Goal: Task Accomplishment & Management: Use online tool/utility

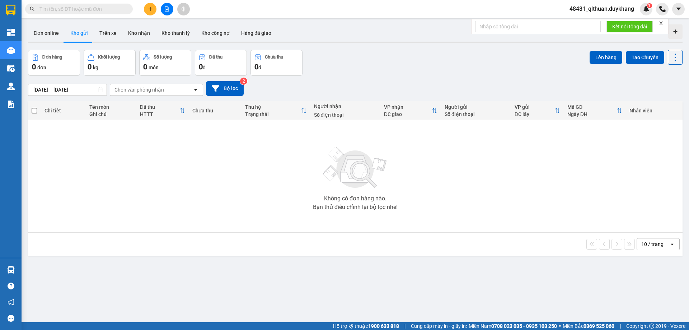
click at [113, 10] on input "text" at bounding box center [81, 9] width 85 height 8
paste input "0944701350"
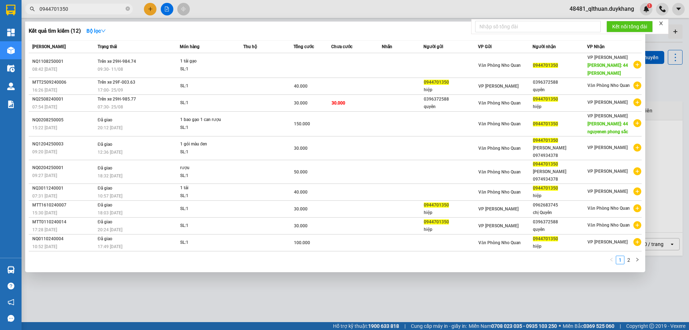
type input "0944701350"
click at [128, 9] on icon "close-circle" at bounding box center [128, 8] width 4 height 4
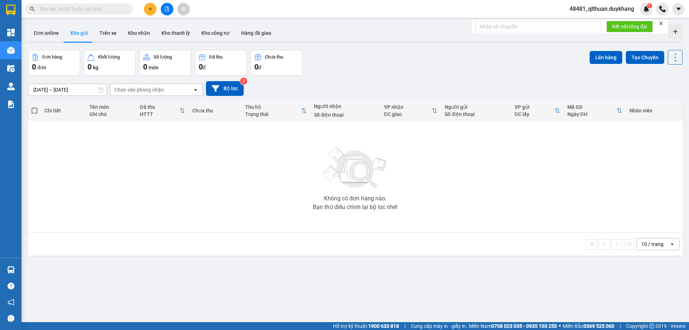
paste input "0965696186"
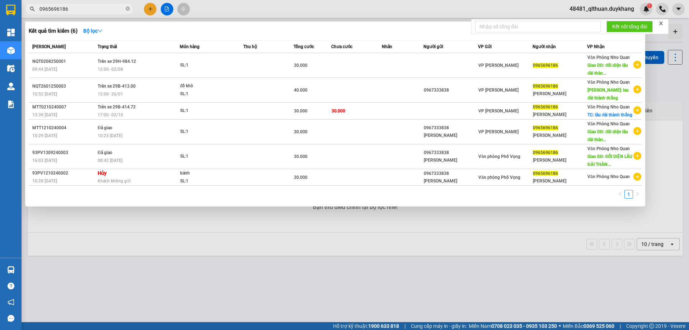
type input "0965696186"
click at [128, 6] on span at bounding box center [128, 9] width 4 height 7
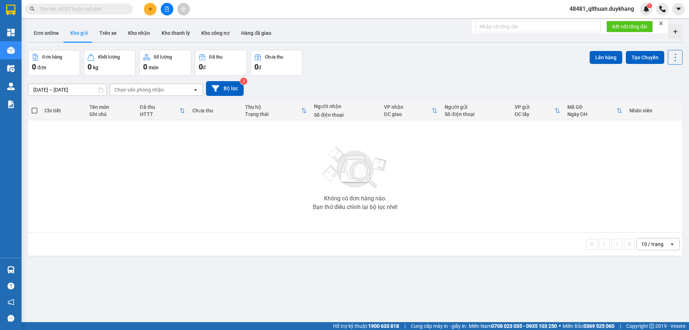
paste input "0988618499"
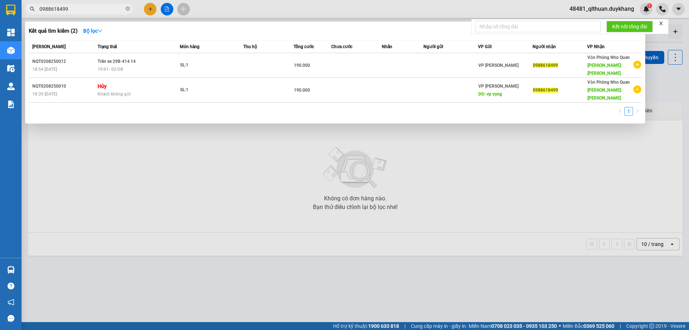
type input "0988618499"
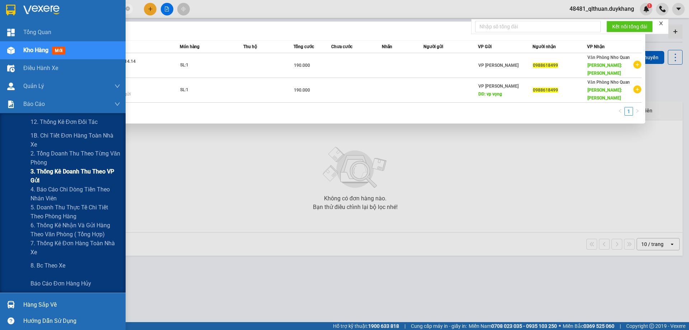
click at [51, 172] on span "3. Thống kê doanh Thu theo VP Gửi" at bounding box center [75, 176] width 90 height 18
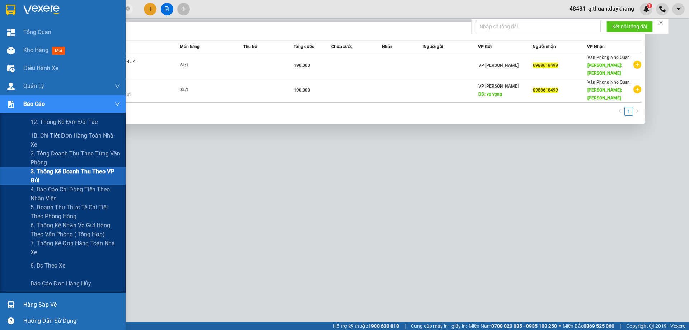
click at [52, 173] on span "3. Thống kê doanh Thu theo VP Gửi" at bounding box center [75, 176] width 90 height 18
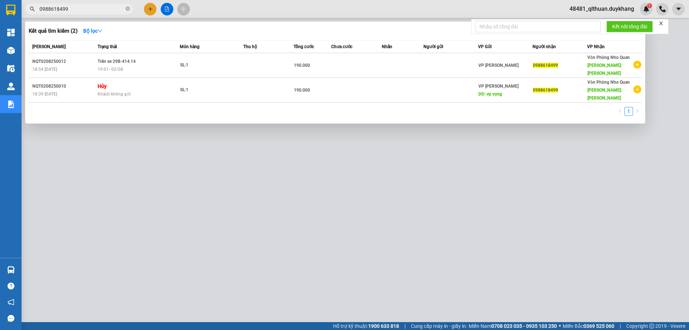
click at [662, 26] on div at bounding box center [660, 23] width 5 height 6
click at [688, 57] on div at bounding box center [344, 165] width 689 height 330
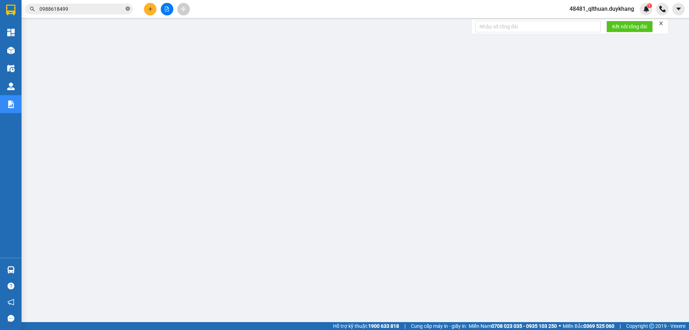
click at [129, 7] on icon "close-circle" at bounding box center [128, 8] width 4 height 4
paste input "0834457752"
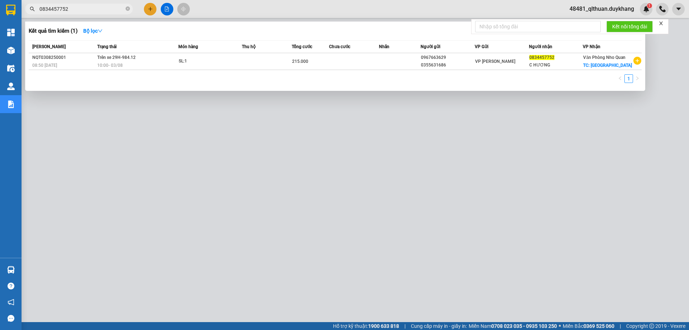
type input "0834457752"
click at [126, 9] on icon "close-circle" at bounding box center [128, 8] width 4 height 4
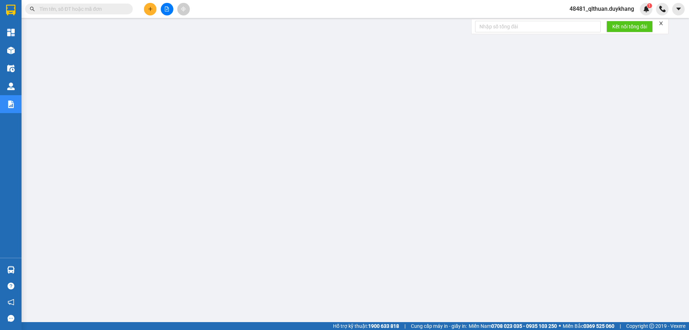
paste input "0963212465"
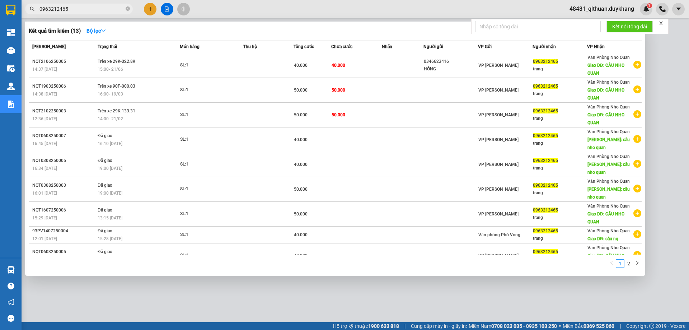
type input "0963212465"
